Goal: Task Accomplishment & Management: Use online tool/utility

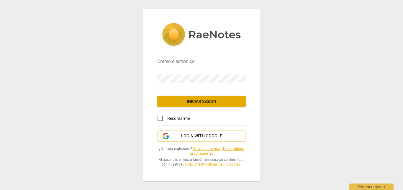
click at [189, 131] on div "Correo electrónico Contraseña Iniciar sesión Recordarme Login with Google ¿No e…" at bounding box center [201, 95] width 117 height 173
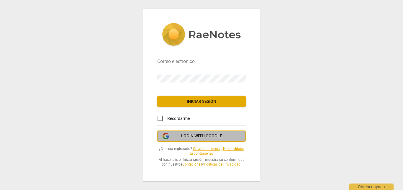
click at [182, 137] on span "Login with Google" at bounding box center [201, 136] width 41 height 6
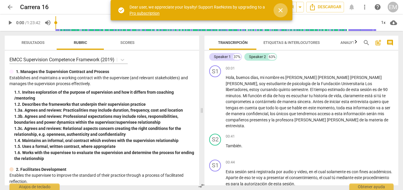
click at [279, 12] on span "close" at bounding box center [280, 10] width 7 height 7
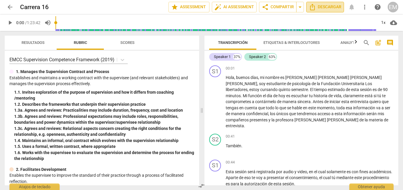
click at [335, 8] on span "Descargar" at bounding box center [325, 7] width 32 height 7
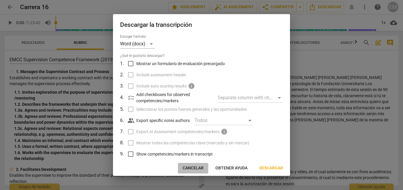
click at [193, 170] on span "Cancelar" at bounding box center [193, 169] width 21 height 6
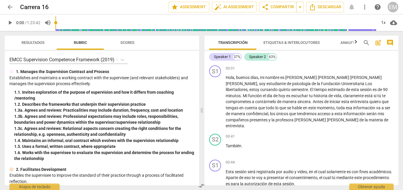
click at [9, 12] on div "arrow_back Carrera 16 edit star Assessment auto_fix_high AI Assessment share Co…" at bounding box center [202, 7] width 394 height 14
click at [11, 6] on span "arrow_back" at bounding box center [9, 7] width 7 height 7
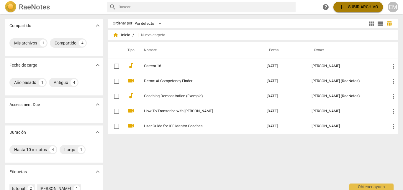
click at [361, 9] on span "add Subir archivo" at bounding box center [358, 7] width 40 height 7
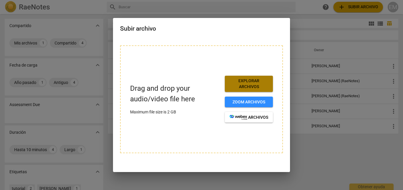
click at [242, 85] on span "Explorar archivos" at bounding box center [249, 84] width 39 height 12
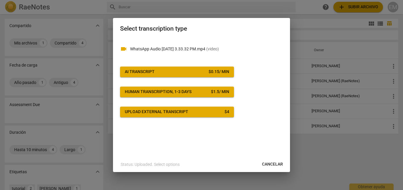
click at [165, 57] on div "videocam WhatsApp Audio [DATE] 3.33.32 PM.mp4 ( video )" at bounding box center [201, 47] width 163 height 19
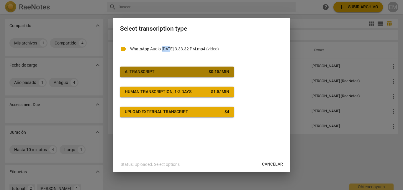
click at [167, 71] on span "AI Transcript $ 0.15 / min" at bounding box center [177, 72] width 105 height 6
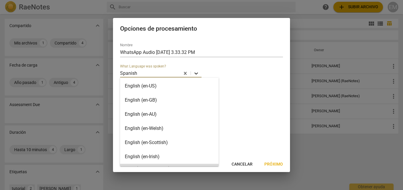
click at [196, 74] on icon at bounding box center [197, 74] width 4 height 2
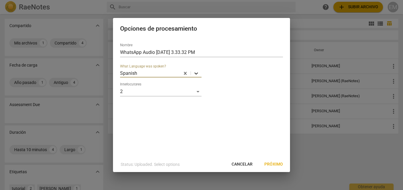
click at [197, 73] on icon at bounding box center [196, 74] width 6 height 6
click at [274, 163] on span "Próximo" at bounding box center [274, 165] width 19 height 6
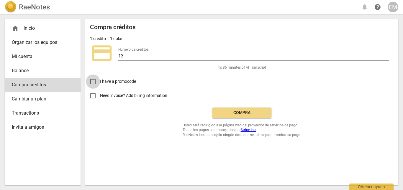
click at [96, 84] on input "I have a promocode" at bounding box center [93, 82] width 14 height 14
checkbox input "true"
click at [93, 95] on input "Need invoice? Add billing information" at bounding box center [93, 96] width 14 height 14
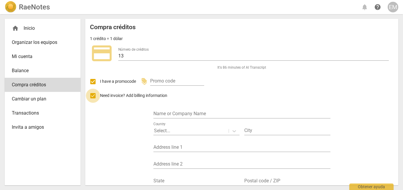
click at [93, 95] on input "Need invoice? Add billing information" at bounding box center [93, 96] width 14 height 14
checkbox input "false"
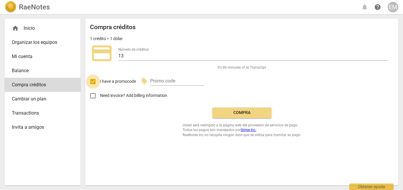
click at [95, 82] on input "I have a promocode" at bounding box center [93, 82] width 14 height 14
checkbox input "false"
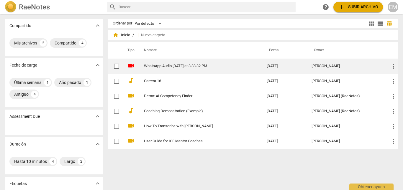
click at [197, 63] on td "WhatsApp Audio [DATE] at 3 33 32 PM" at bounding box center [200, 66] width 126 height 15
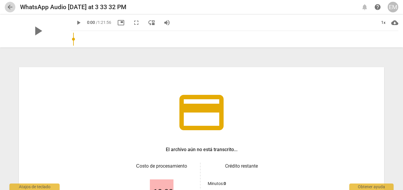
click at [9, 2] on button "arrow_back" at bounding box center [10, 7] width 11 height 11
